Goal: Transaction & Acquisition: Book appointment/travel/reservation

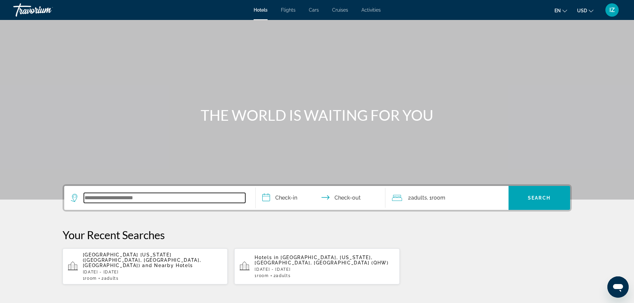
click at [158, 197] on input "Search widget" at bounding box center [164, 198] width 161 height 10
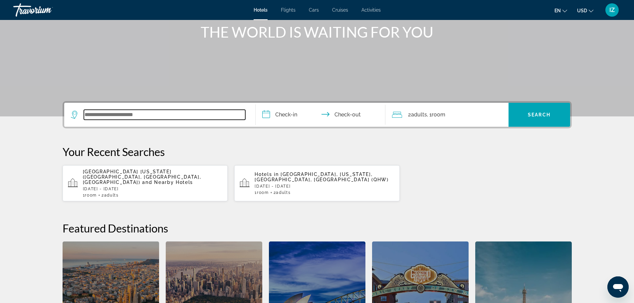
scroll to position [78, 0]
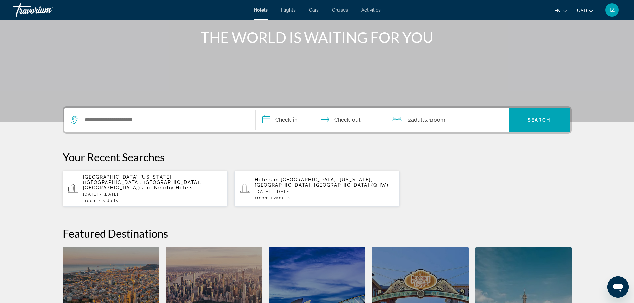
drag, startPoint x: 347, startPoint y: 15, endPoint x: 341, endPoint y: 12, distance: 6.1
click at [343, 13] on div "Hotels Flights Cars Cruises Activities Hotels Flights Cars Cruises Activities e…" at bounding box center [317, 9] width 634 height 17
click at [341, 12] on span "Cruises" at bounding box center [340, 9] width 16 height 5
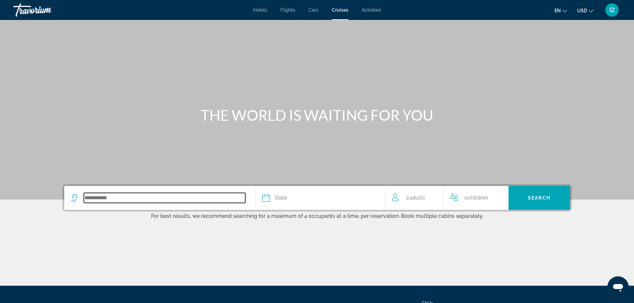
click at [170, 197] on input "Search widget" at bounding box center [164, 198] width 161 height 10
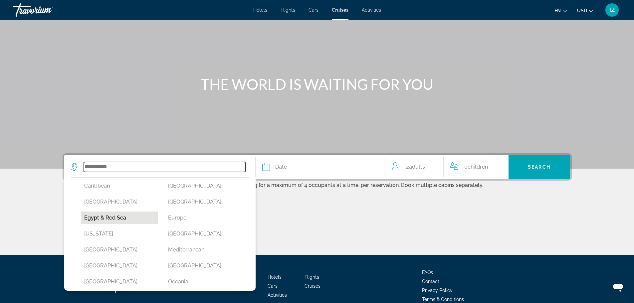
scroll to position [100, 0]
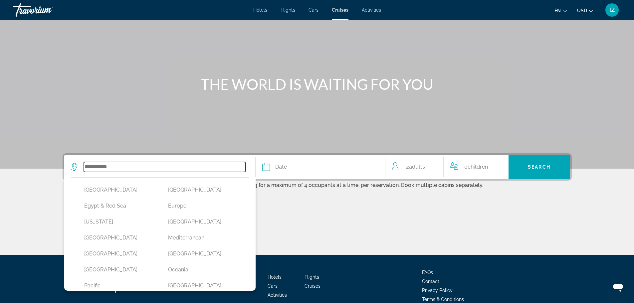
click at [124, 169] on input "Search widget" at bounding box center [164, 167] width 161 height 10
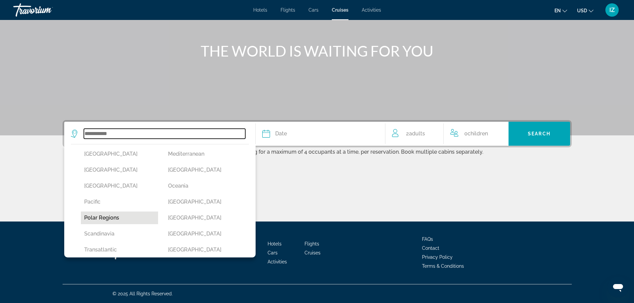
scroll to position [138, 0]
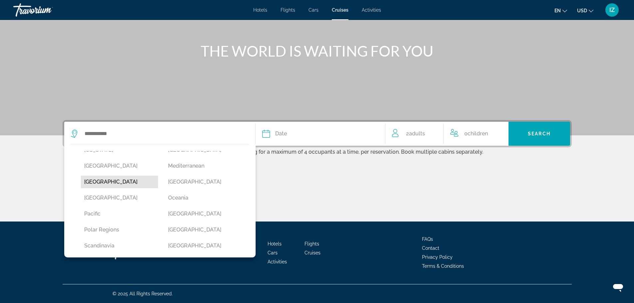
click at [97, 186] on button "[GEOGRAPHIC_DATA]" at bounding box center [120, 182] width 78 height 13
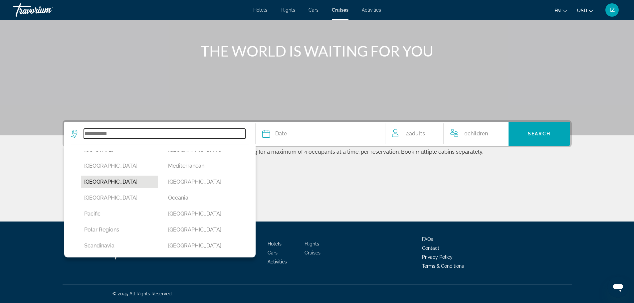
type input "******"
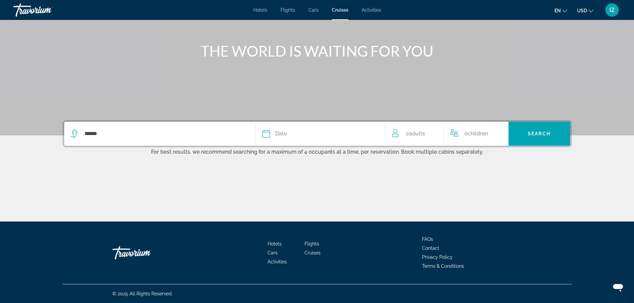
click at [295, 133] on div "Date" at bounding box center [320, 133] width 116 height 9
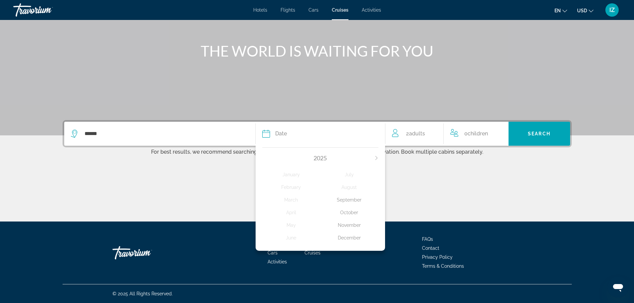
click at [345, 240] on div "December" at bounding box center [349, 238] width 58 height 12
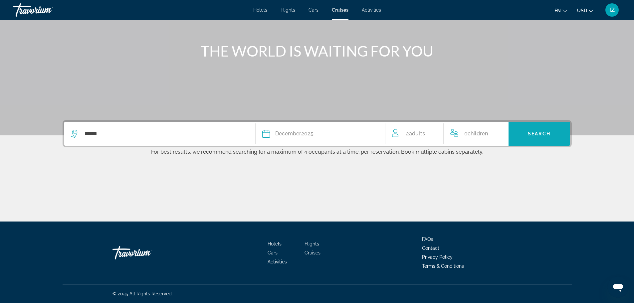
click at [550, 140] on span "Search widget" at bounding box center [539, 134] width 62 height 16
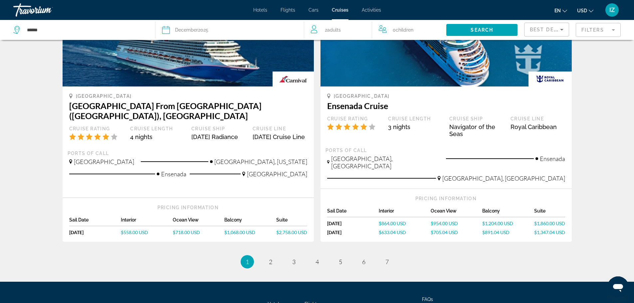
scroll to position [632, 0]
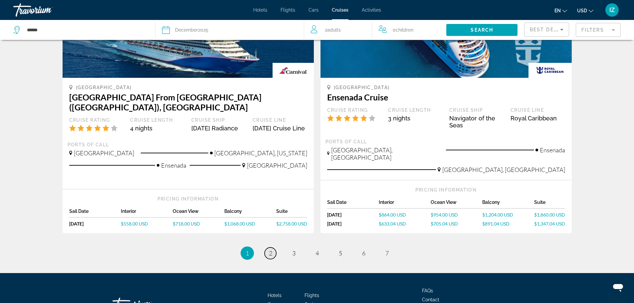
click at [269, 250] on span "2" at bounding box center [270, 253] width 3 height 7
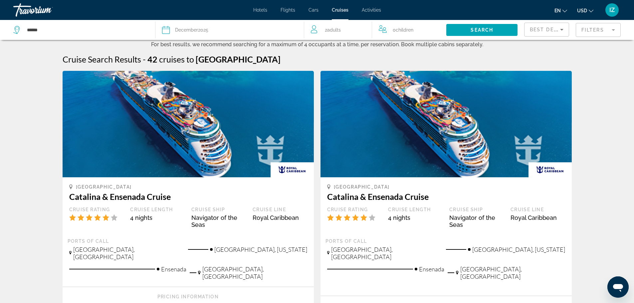
click at [590, 29] on mat-form-field "Filters" at bounding box center [598, 30] width 45 height 14
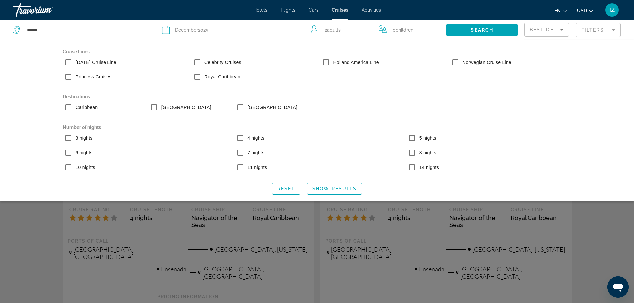
click at [590, 29] on mat-form-field "Filters" at bounding box center [598, 30] width 45 height 14
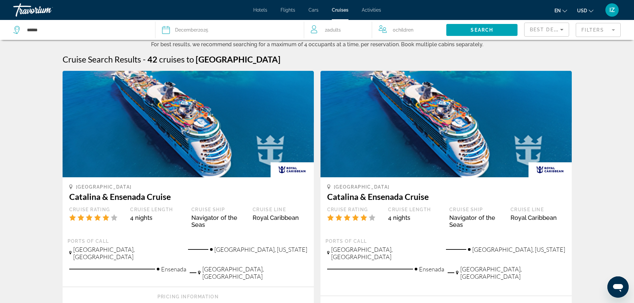
click at [551, 21] on div "Best Deals" at bounding box center [546, 30] width 45 height 20
click at [552, 22] on div "Best Deals" at bounding box center [546, 30] width 45 height 20
click at [548, 29] on span "Best Deals" at bounding box center [547, 29] width 35 height 5
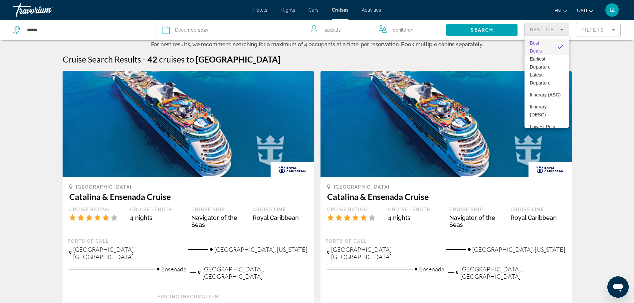
click at [548, 29] on div at bounding box center [317, 151] width 634 height 303
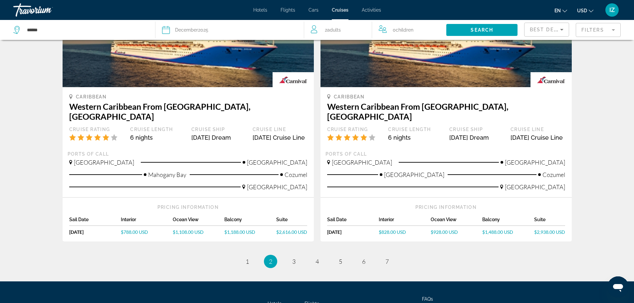
scroll to position [674, 0]
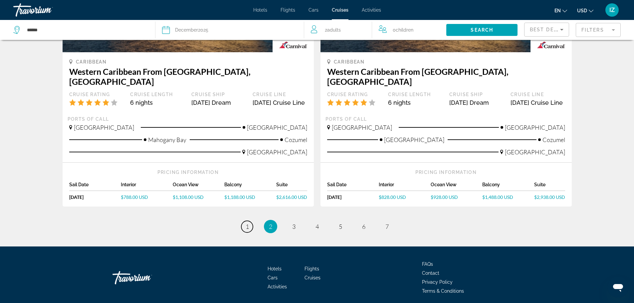
click at [244, 221] on link "page 1" at bounding box center [247, 227] width 12 height 12
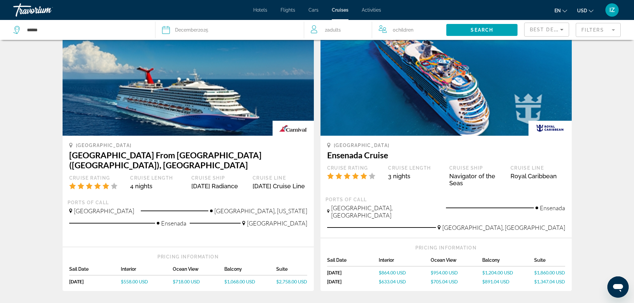
scroll to position [632, 0]
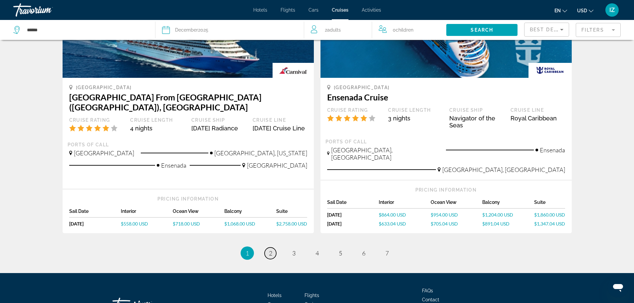
click at [269, 248] on link "page 2" at bounding box center [271, 254] width 12 height 12
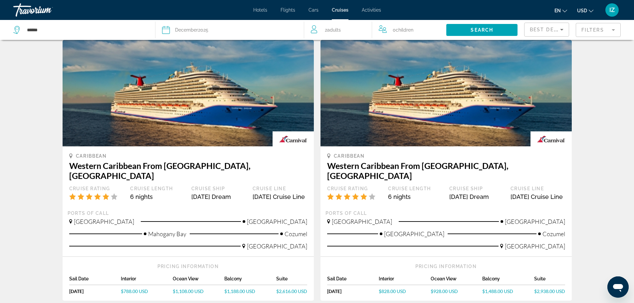
scroll to position [599, 0]
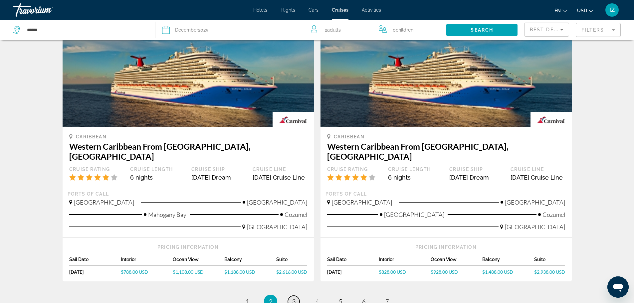
click at [291, 296] on link "page 3" at bounding box center [294, 302] width 12 height 12
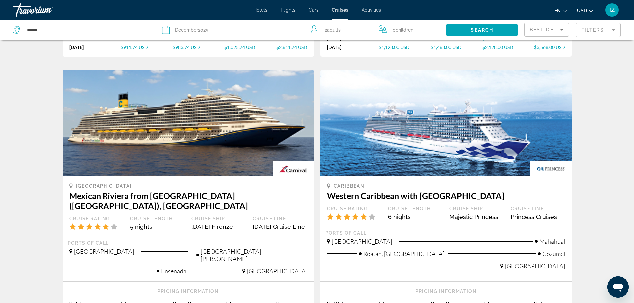
scroll to position [685, 0]
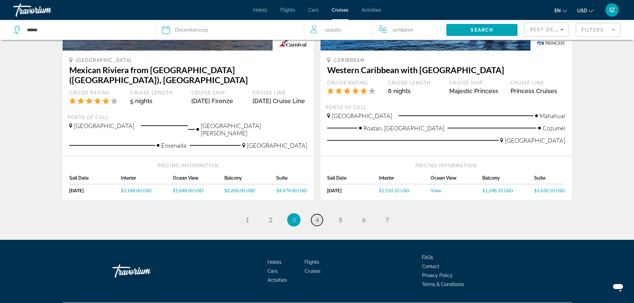
click at [313, 214] on link "page 4" at bounding box center [317, 220] width 12 height 12
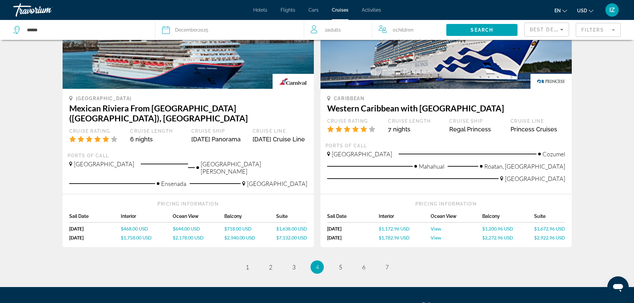
scroll to position [699, 0]
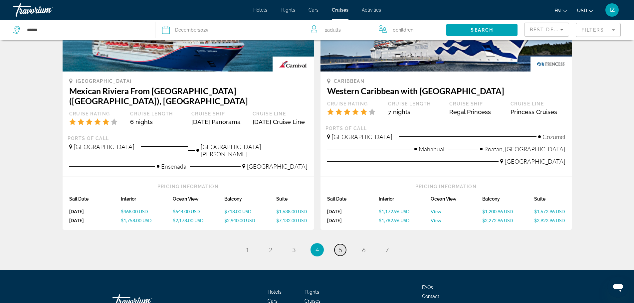
click at [339, 246] on span "5" at bounding box center [340, 249] width 3 height 7
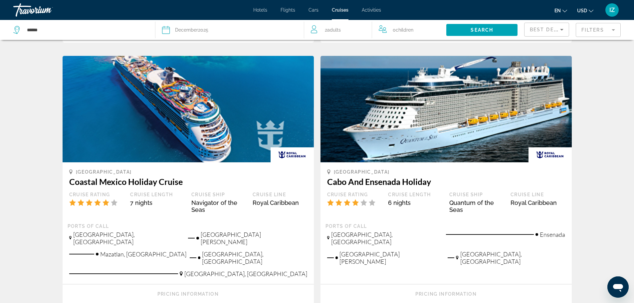
scroll to position [599, 0]
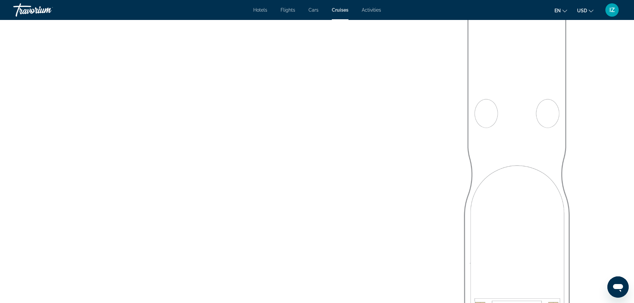
scroll to position [1264, 0]
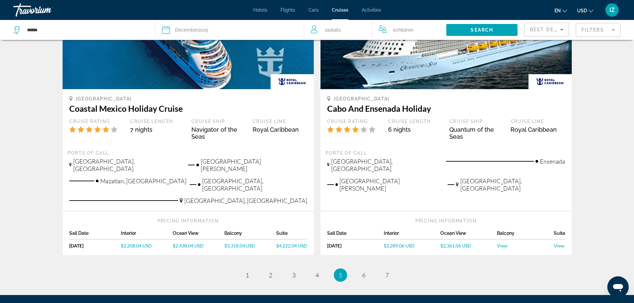
scroll to position [654, 0]
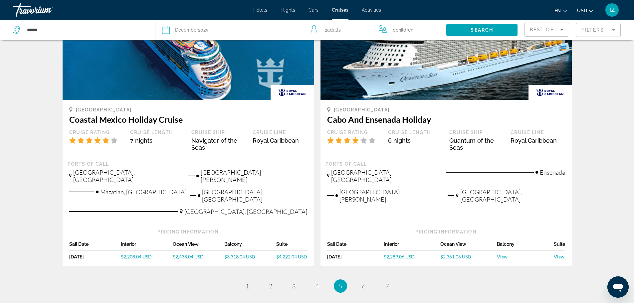
click at [563, 254] on span "View" at bounding box center [559, 257] width 11 height 6
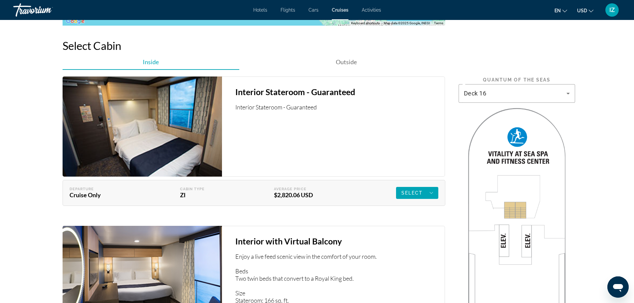
scroll to position [932, 0]
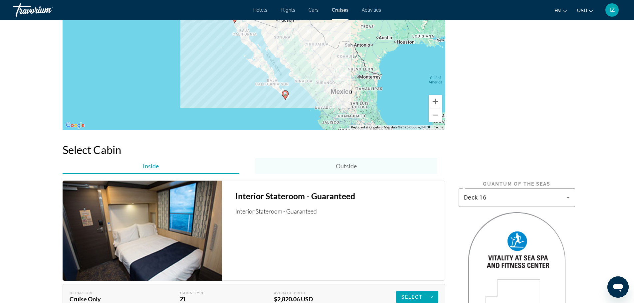
click at [329, 170] on div "Outside" at bounding box center [346, 166] width 182 height 16
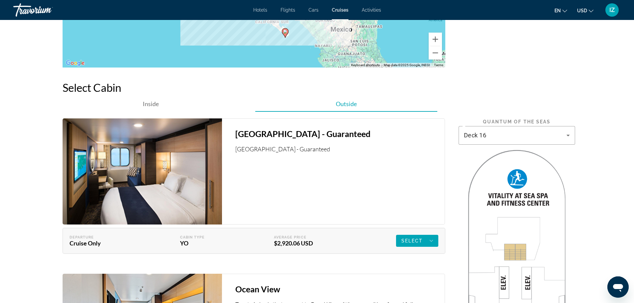
scroll to position [898, 0]
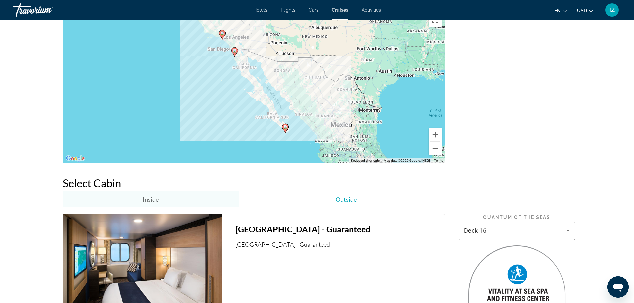
click at [147, 192] on span "Inside" at bounding box center [151, 199] width 16 height 16
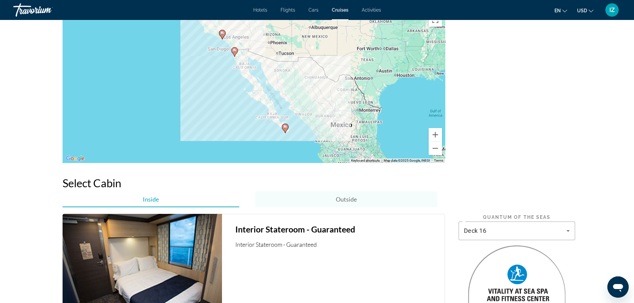
click at [289, 204] on div "Outside" at bounding box center [346, 199] width 182 height 16
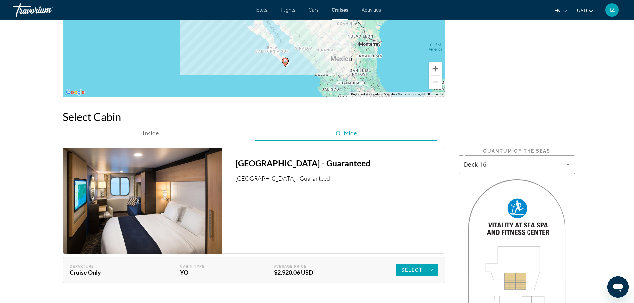
scroll to position [965, 0]
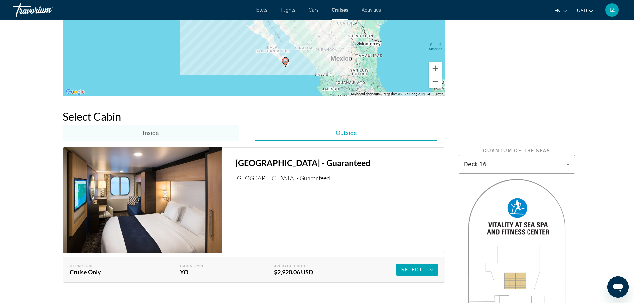
click at [166, 138] on div "Inside" at bounding box center [151, 133] width 177 height 16
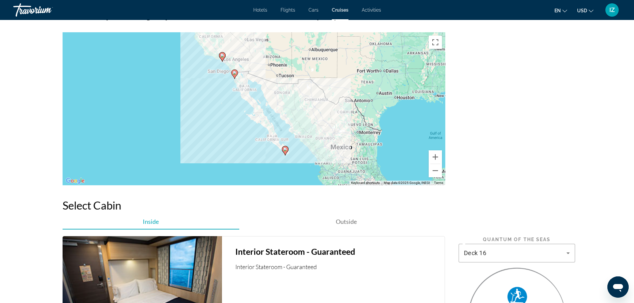
scroll to position [865, 0]
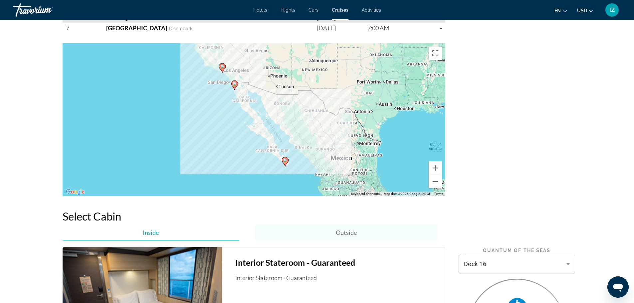
click at [339, 237] on span "Outside" at bounding box center [346, 233] width 21 height 16
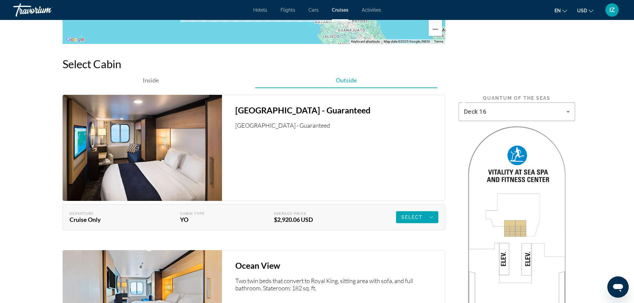
scroll to position [965, 0]
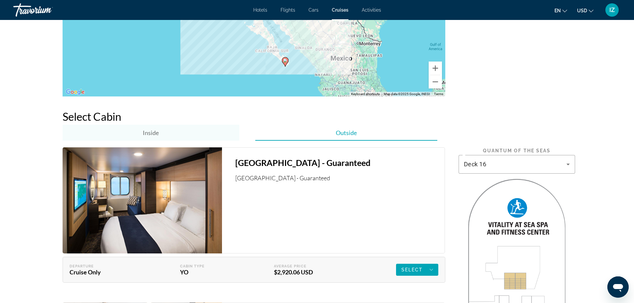
click at [148, 128] on span "Inside" at bounding box center [151, 133] width 16 height 16
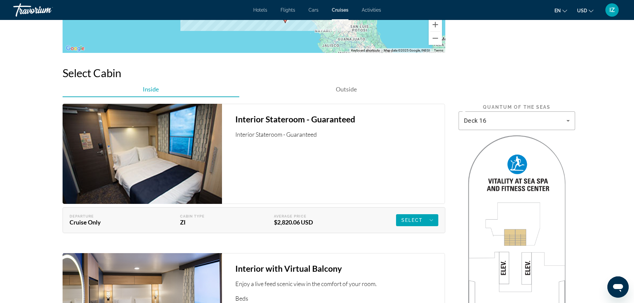
scroll to position [998, 0]
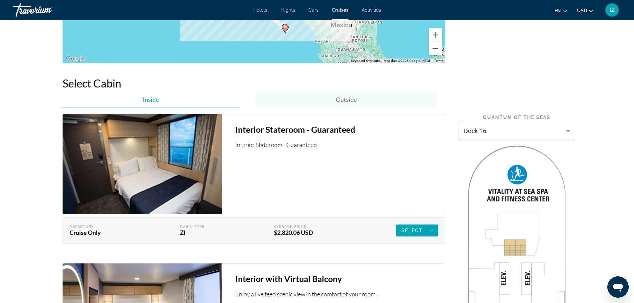
click at [356, 101] on span "Outside" at bounding box center [346, 99] width 21 height 7
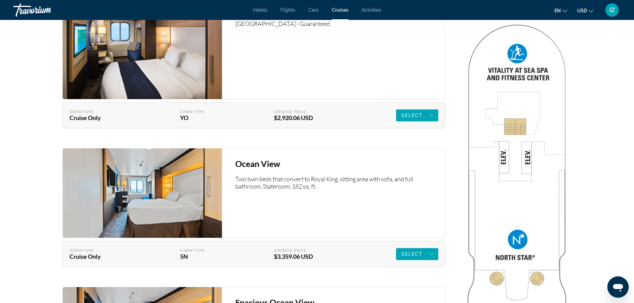
scroll to position [1131, 0]
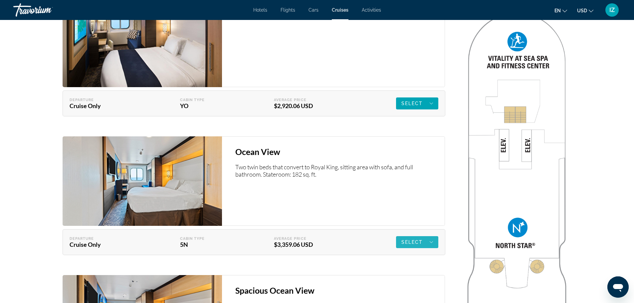
click at [433, 244] on span "Main content" at bounding box center [417, 242] width 42 height 16
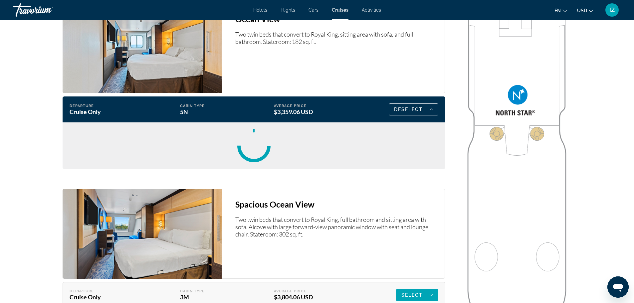
scroll to position [1264, 0]
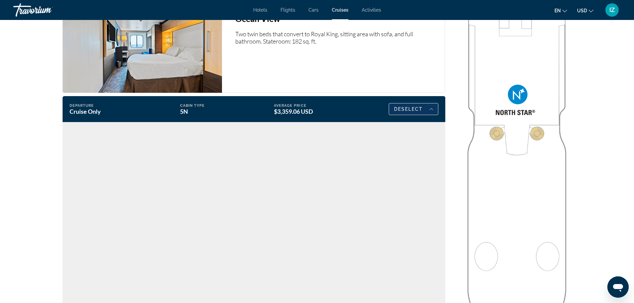
click at [418, 110] on span "Deselect" at bounding box center [408, 108] width 29 height 5
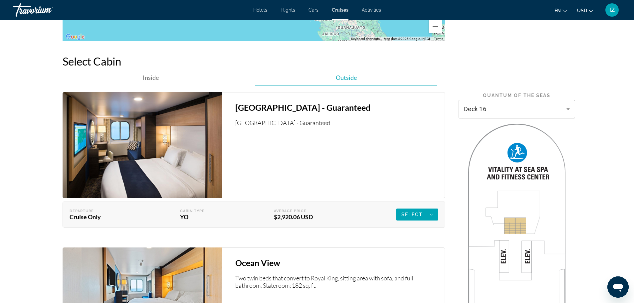
scroll to position [1031, 0]
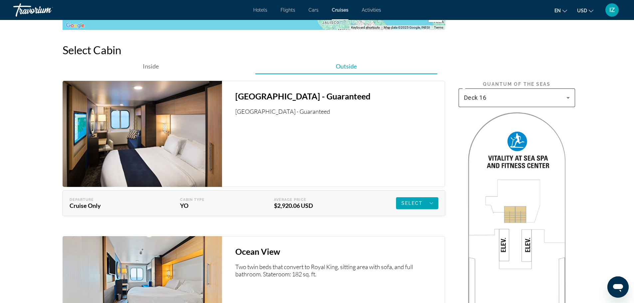
click at [483, 98] on span "Deck 16" at bounding box center [475, 97] width 23 height 7
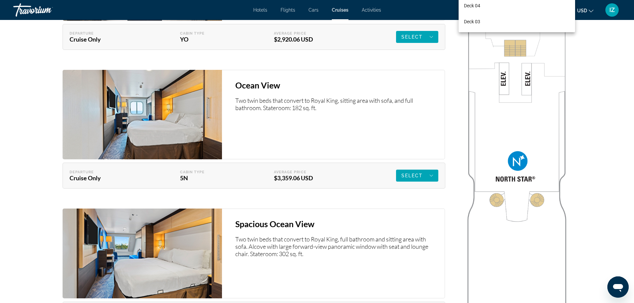
scroll to position [1098, 0]
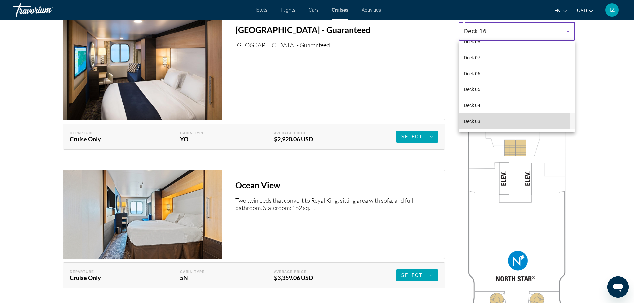
click at [484, 122] on mat-option "Deck 03" at bounding box center [516, 121] width 116 height 16
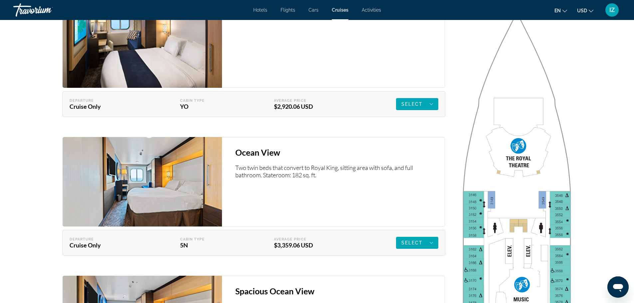
scroll to position [1131, 0]
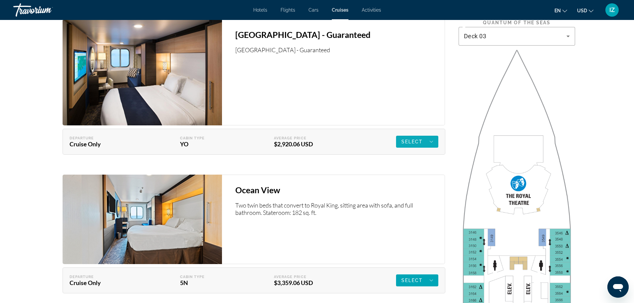
scroll to position [1031, 0]
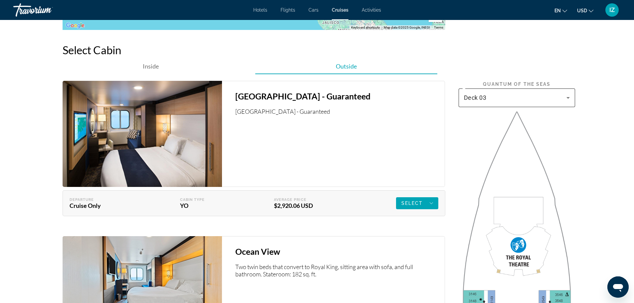
click at [480, 105] on div "Deck 03" at bounding box center [517, 98] width 106 height 19
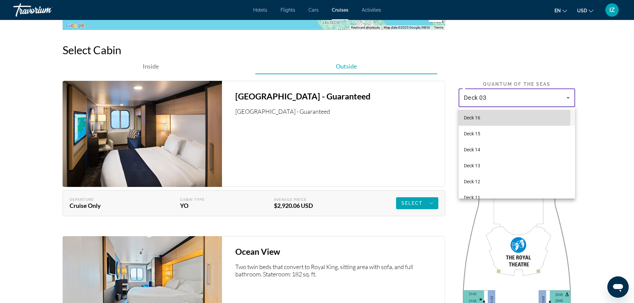
click at [488, 117] on mat-option "Deck 16" at bounding box center [516, 118] width 116 height 16
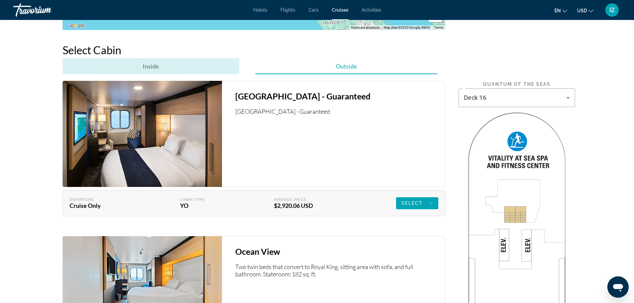
drag, startPoint x: 126, startPoint y: 67, endPoint x: 184, endPoint y: 60, distance: 57.7
click at [127, 66] on div "Inside" at bounding box center [151, 66] width 177 height 16
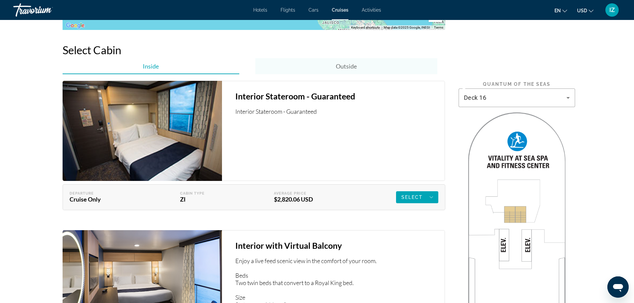
click at [306, 63] on div "Outside" at bounding box center [346, 66] width 182 height 16
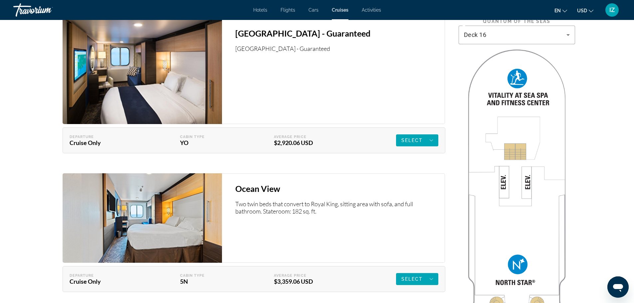
scroll to position [1164, 0]
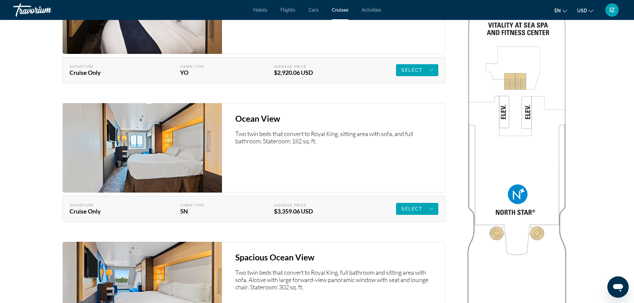
drag, startPoint x: 513, startPoint y: 89, endPoint x: 503, endPoint y: 109, distance: 23.1
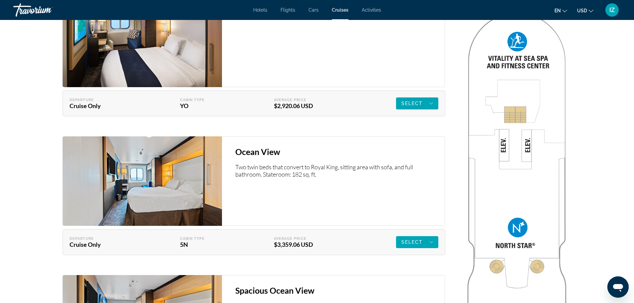
scroll to position [1065, 0]
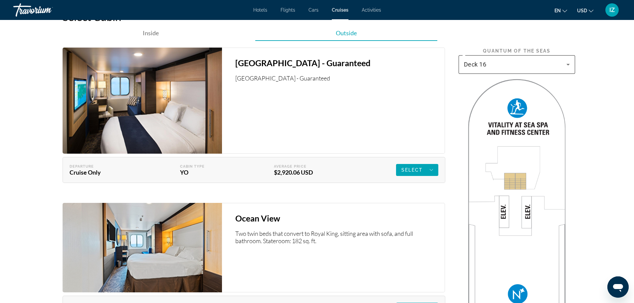
click at [501, 69] on div "Deck 16" at bounding box center [517, 64] width 106 height 19
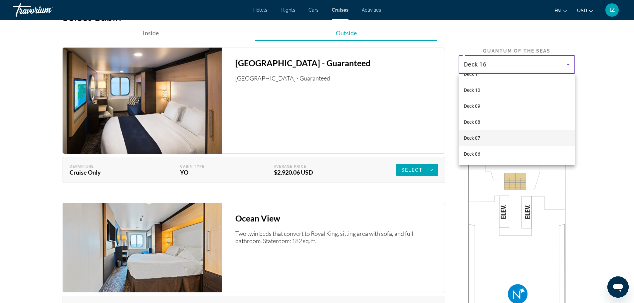
scroll to position [100, 0]
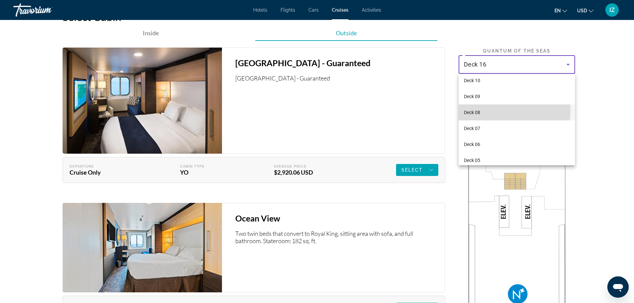
click at [488, 111] on mat-option "Deck 08" at bounding box center [516, 112] width 116 height 16
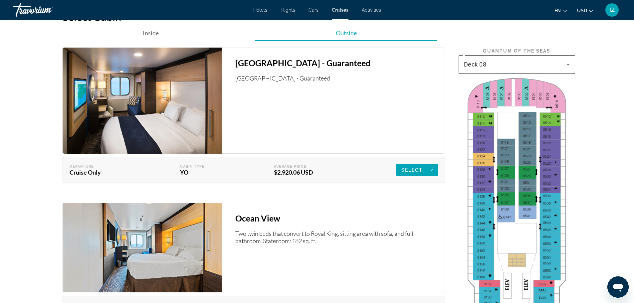
click at [505, 58] on div "Deck 08" at bounding box center [517, 64] width 106 height 19
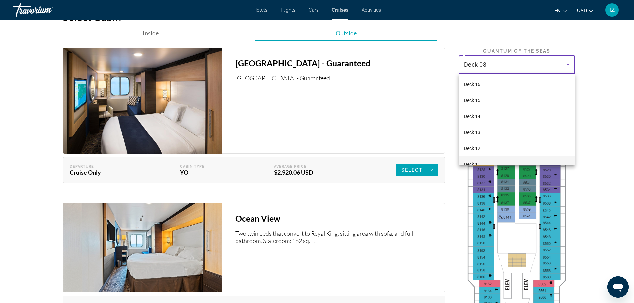
scroll to position [55, 0]
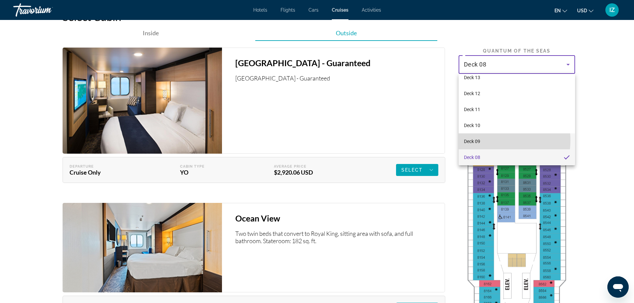
click at [487, 140] on mat-option "Deck 09" at bounding box center [516, 141] width 116 height 16
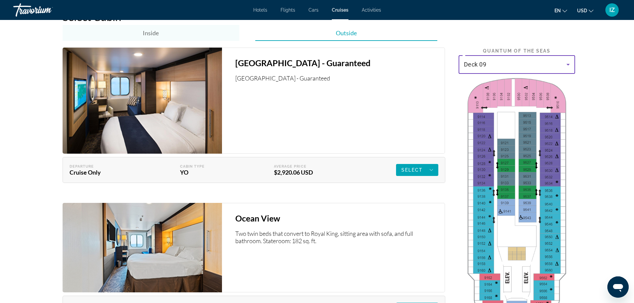
click at [146, 34] on span "Inside" at bounding box center [151, 32] width 16 height 7
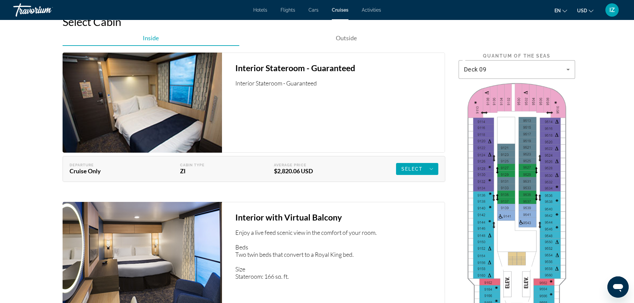
scroll to position [998, 0]
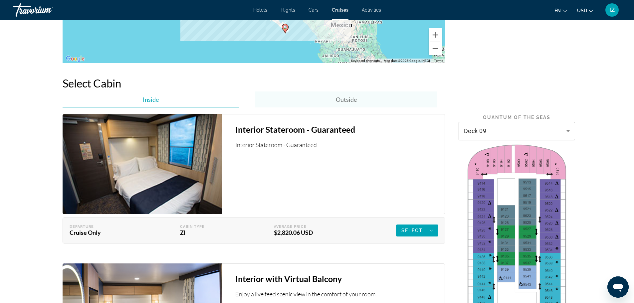
click at [345, 97] on span "Outside" at bounding box center [346, 99] width 21 height 7
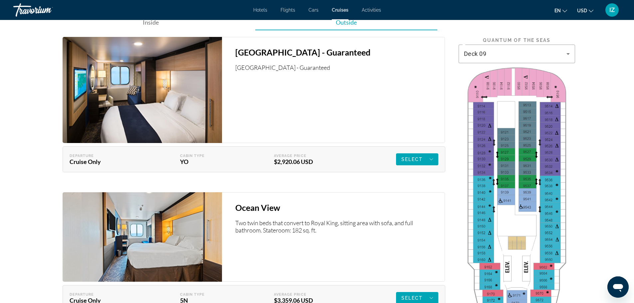
scroll to position [1065, 0]
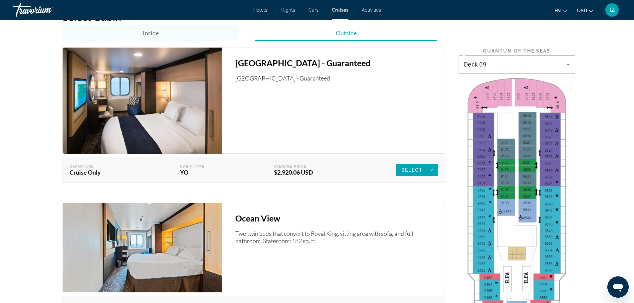
click at [161, 37] on div "Inside" at bounding box center [151, 33] width 177 height 16
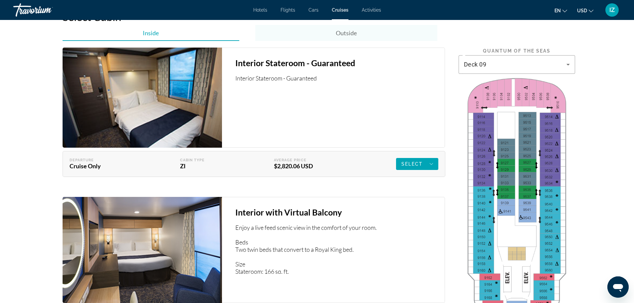
click at [348, 35] on span "Outside" at bounding box center [346, 32] width 21 height 7
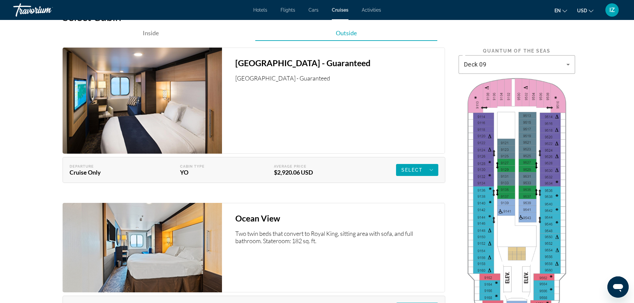
click at [238, 79] on p "[GEOGRAPHIC_DATA] - Guaranteed" at bounding box center [336, 78] width 203 height 7
click at [244, 77] on p "[GEOGRAPHIC_DATA] - Guaranteed" at bounding box center [336, 78] width 203 height 7
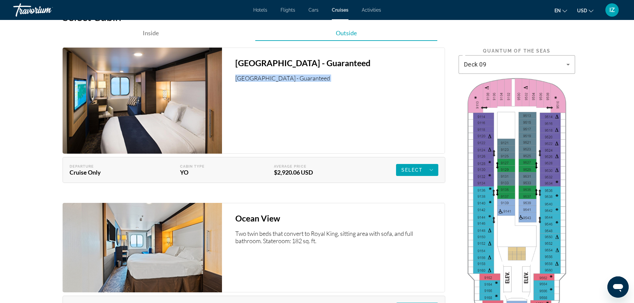
click at [258, 122] on div "[GEOGRAPHIC_DATA] - Guaranteed [GEOGRAPHIC_DATA] - Guaranteed" at bounding box center [333, 101] width 223 height 106
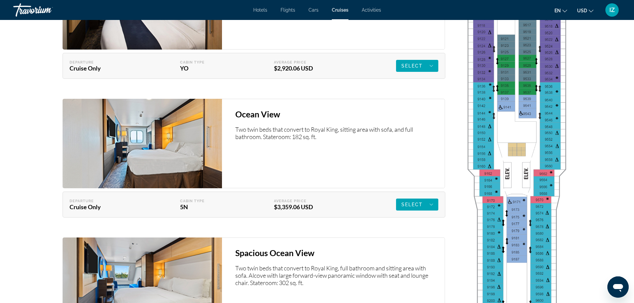
scroll to position [1164, 0]
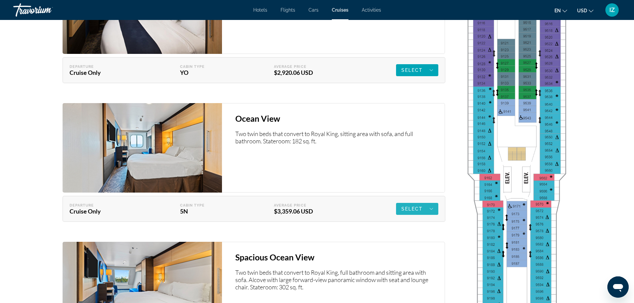
click at [415, 209] on span "Select" at bounding box center [412, 208] width 22 height 5
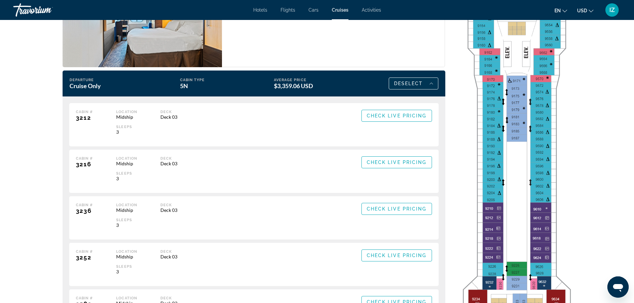
scroll to position [1298, 0]
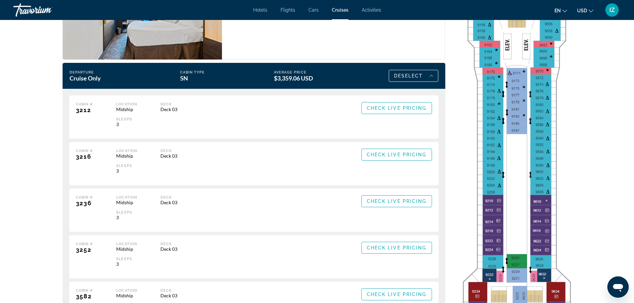
click at [407, 81] on span "Main content" at bounding box center [413, 76] width 49 height 16
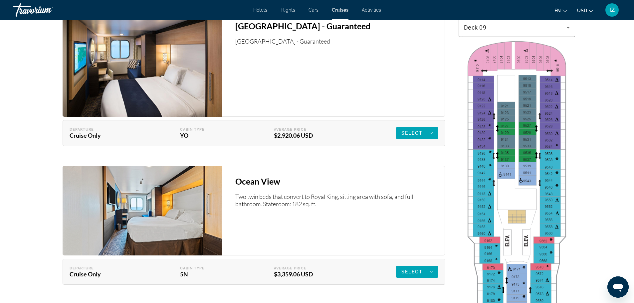
scroll to position [1098, 0]
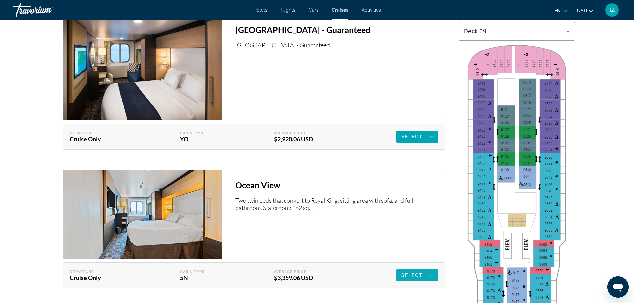
click at [412, 278] on span "Select" at bounding box center [412, 275] width 22 height 5
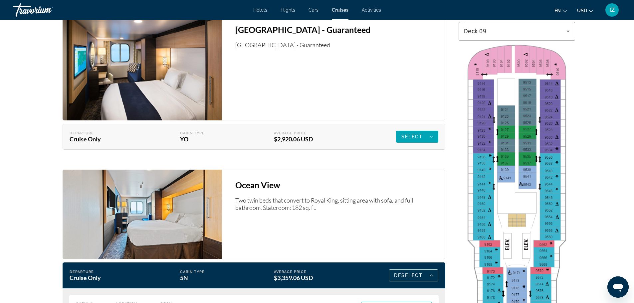
click at [412, 277] on span "Deselect" at bounding box center [408, 275] width 29 height 5
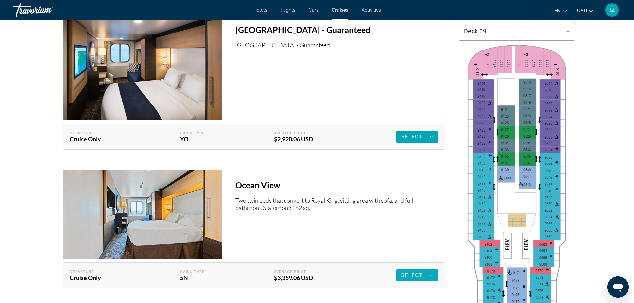
click at [410, 275] on span "Select" at bounding box center [412, 275] width 22 height 5
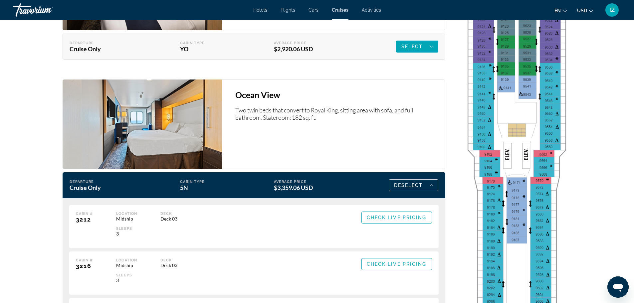
scroll to position [1198, 0]
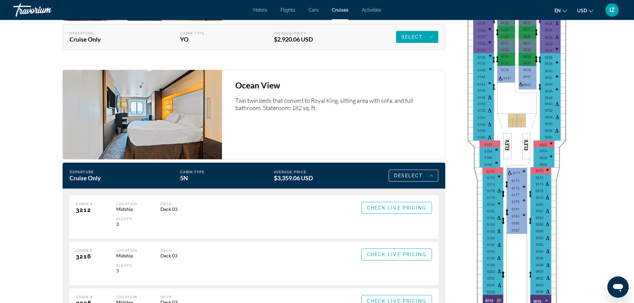
click at [410, 171] on span "Main content" at bounding box center [413, 176] width 49 height 16
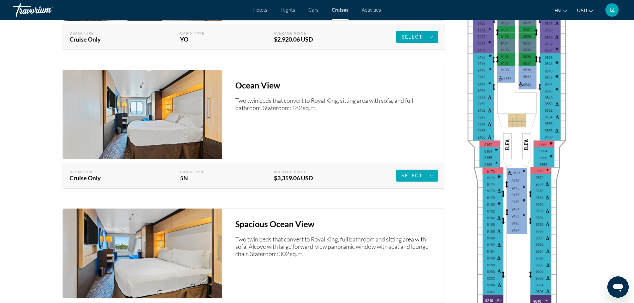
click at [432, 179] on icon "Main content" at bounding box center [431, 176] width 3 height 8
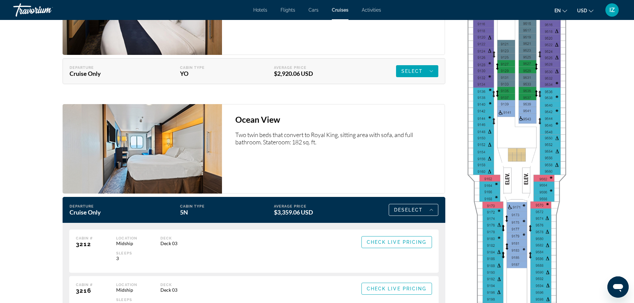
scroll to position [1065, 0]
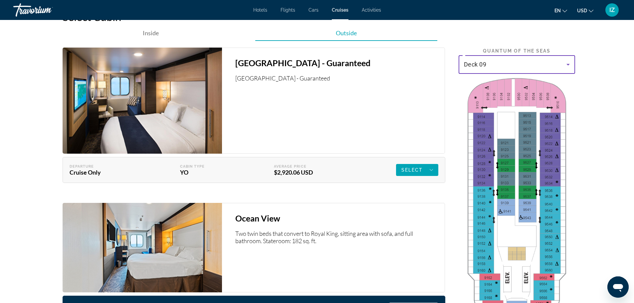
click at [512, 62] on div "Deck 09" at bounding box center [515, 65] width 102 height 8
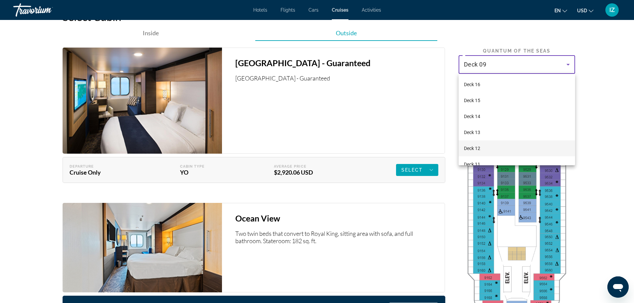
scroll to position [39, 0]
click at [483, 78] on mat-option "Deck 14" at bounding box center [516, 78] width 116 height 16
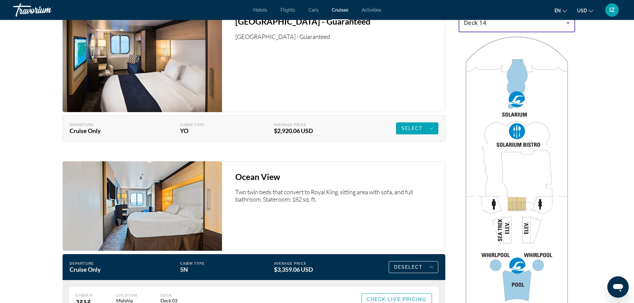
scroll to position [1065, 0]
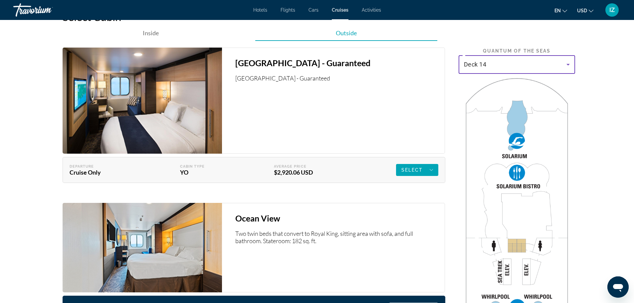
click at [496, 65] on div "Deck 14" at bounding box center [515, 65] width 102 height 8
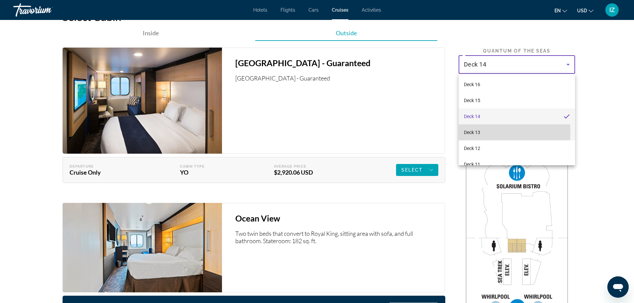
click at [485, 131] on mat-option "Deck 13" at bounding box center [516, 132] width 116 height 16
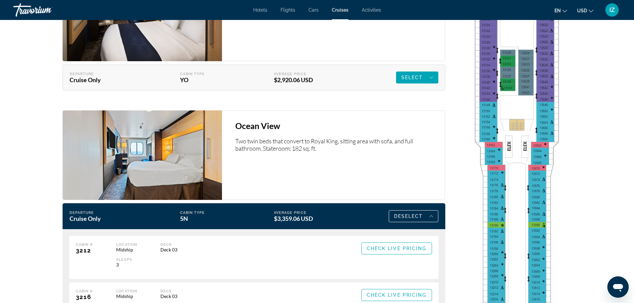
scroll to position [1198, 0]
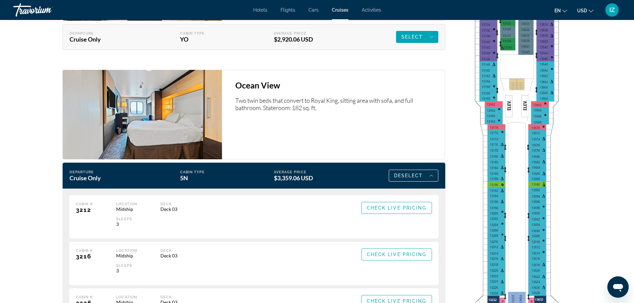
click at [408, 172] on div "Deselect" at bounding box center [413, 176] width 39 height 8
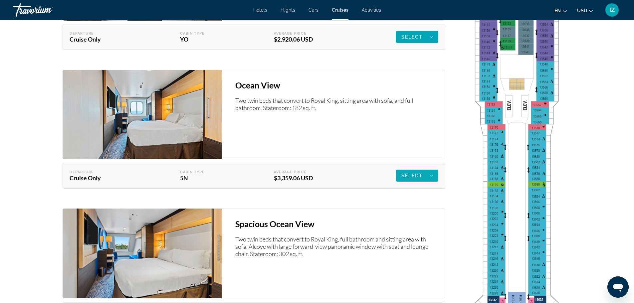
click at [409, 174] on span "Select" at bounding box center [412, 175] width 22 height 5
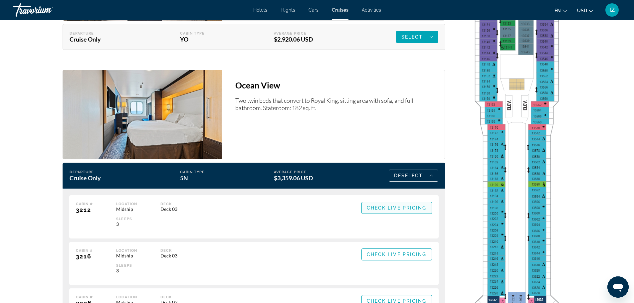
click at [412, 212] on span "Main content" at bounding box center [397, 208] width 70 height 16
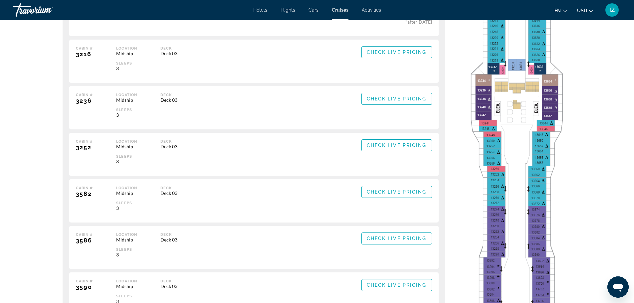
scroll to position [1231, 0]
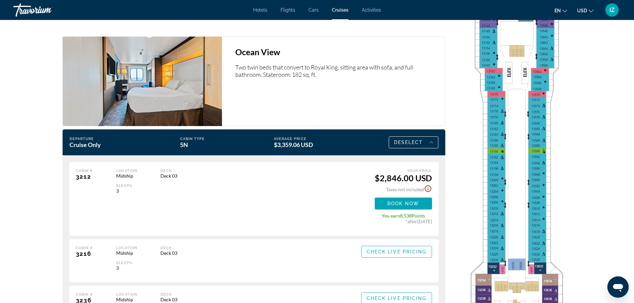
click at [413, 202] on span "Book now" at bounding box center [403, 203] width 32 height 5
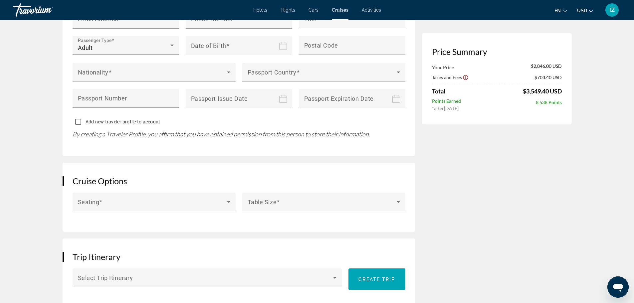
scroll to position [665, 0]
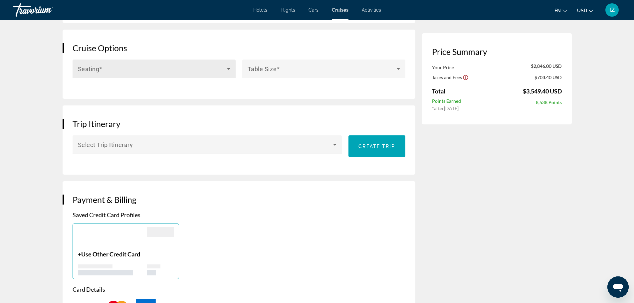
click at [128, 71] on span "Main content" at bounding box center [152, 72] width 149 height 8
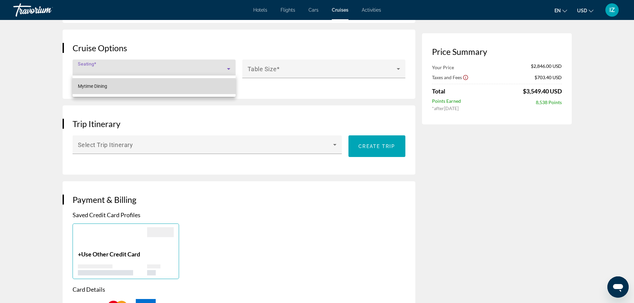
click at [117, 88] on mat-option "Mytime Dining" at bounding box center [154, 86] width 163 height 16
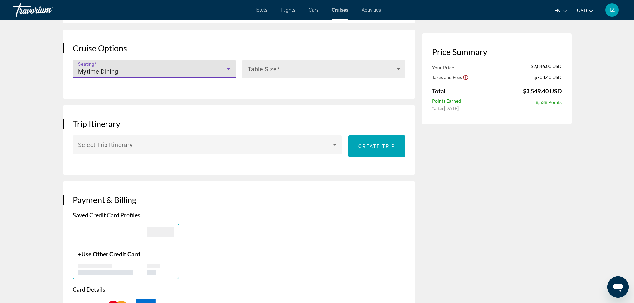
click at [306, 60] on div "Table Size" at bounding box center [324, 69] width 152 height 19
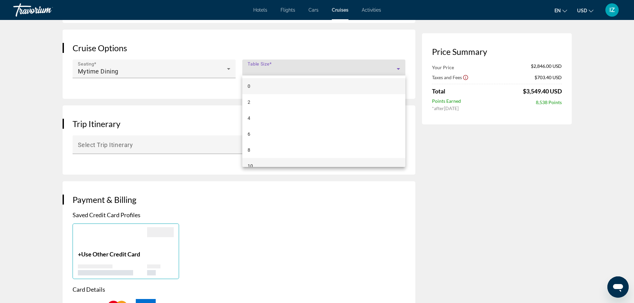
click at [263, 163] on mat-option "10" at bounding box center [323, 166] width 163 height 16
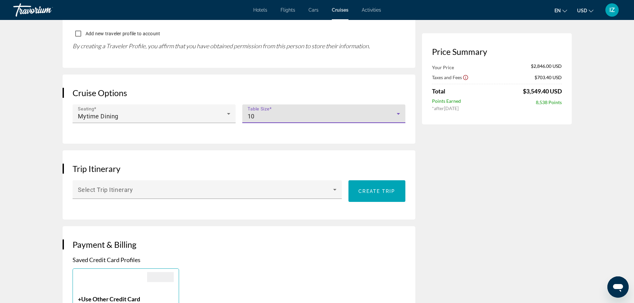
scroll to position [632, 0]
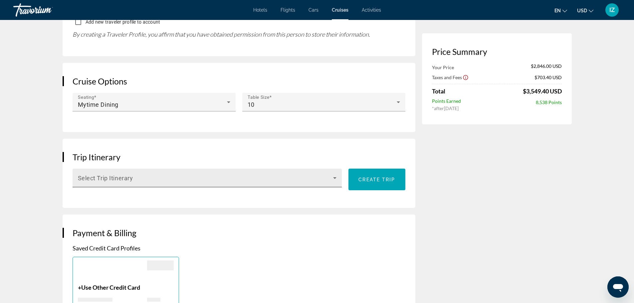
click at [134, 171] on div "Select Trip Itinerary" at bounding box center [207, 178] width 259 height 19
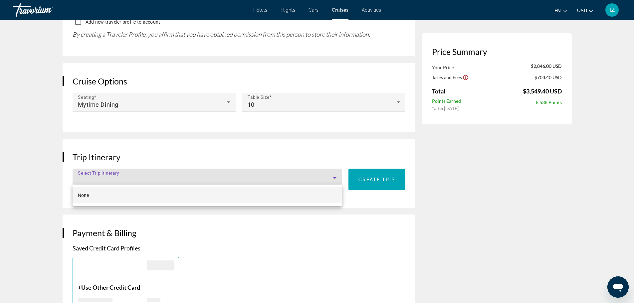
click at [134, 171] on div at bounding box center [317, 151] width 634 height 303
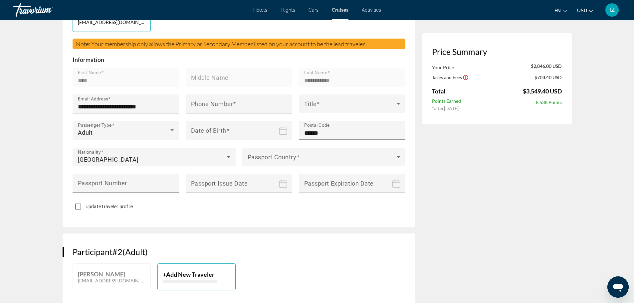
scroll to position [0, 0]
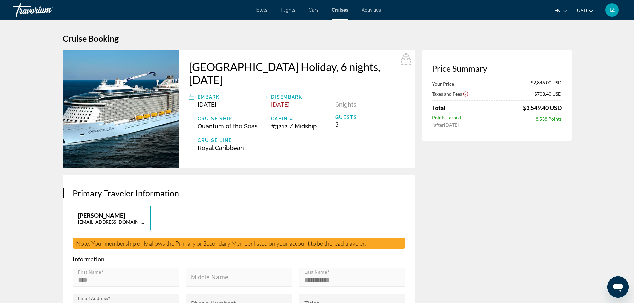
click at [132, 122] on img "Main content" at bounding box center [121, 109] width 116 height 118
click at [132, 123] on img "Main content" at bounding box center [121, 109] width 116 height 118
click at [510, 119] on div "Points Earned 8,538 Points" at bounding box center [497, 118] width 130 height 7
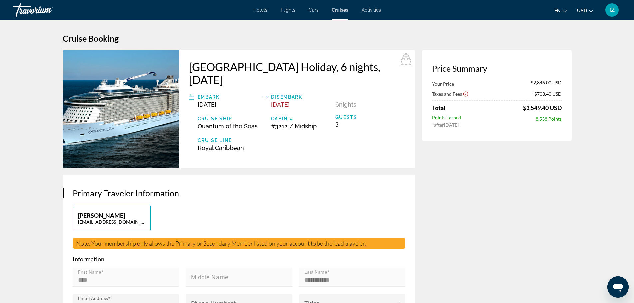
click at [494, 100] on div "Main content" at bounding box center [497, 100] width 130 height 0
click at [458, 90] on div "Your Price $2,846.00 USD Taxes and Fees $703.40 USD Total $3,549.40 USD Points …" at bounding box center [497, 104] width 130 height 48
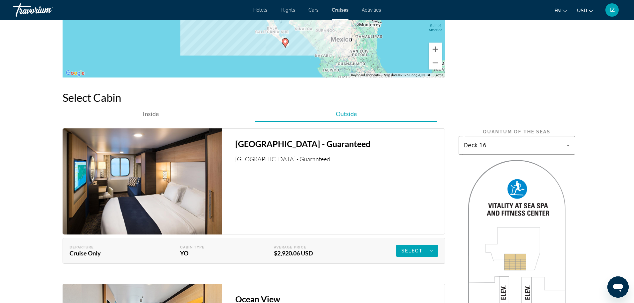
scroll to position [930, 0]
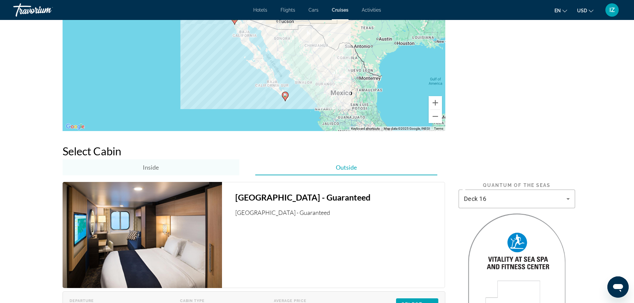
click at [147, 172] on span "Inside" at bounding box center [151, 167] width 16 height 16
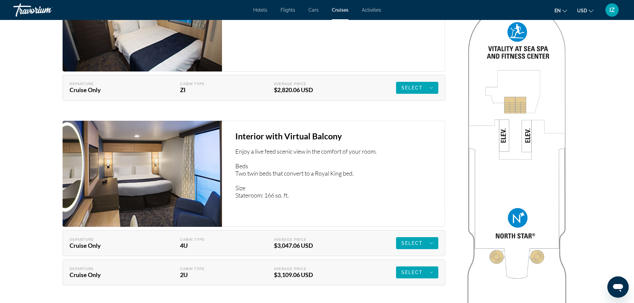
scroll to position [1230, 0]
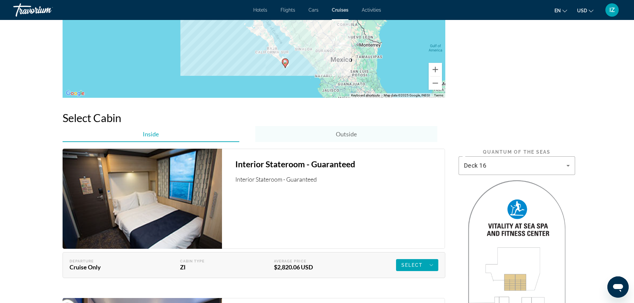
click at [333, 136] on div "Outside" at bounding box center [346, 134] width 182 height 16
